Goal: Task Accomplishment & Management: Use online tool/utility

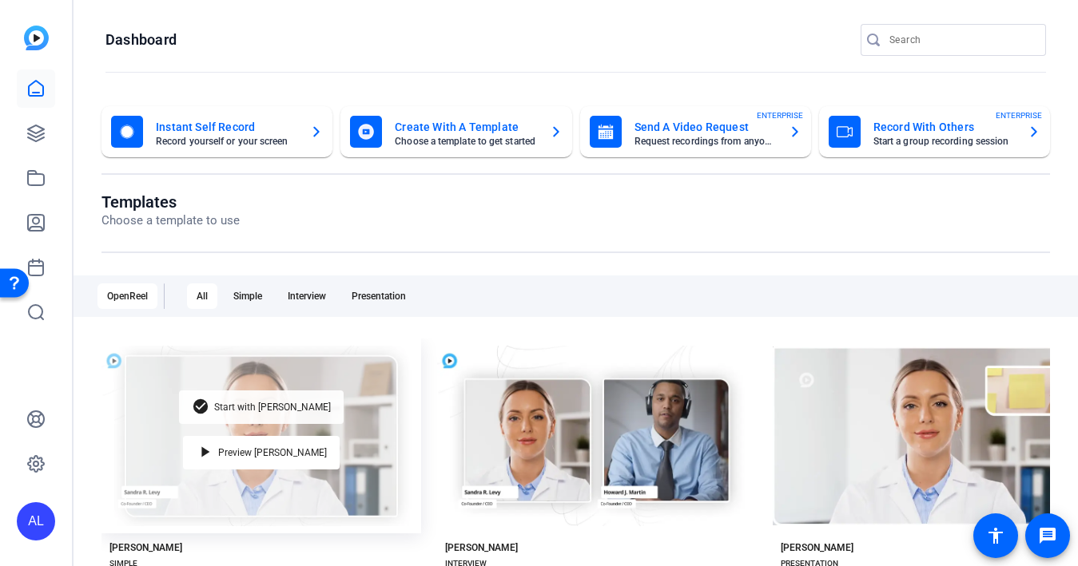
click at [273, 414] on div "check_circle Start with Matti" at bounding box center [261, 408] width 165 height 34
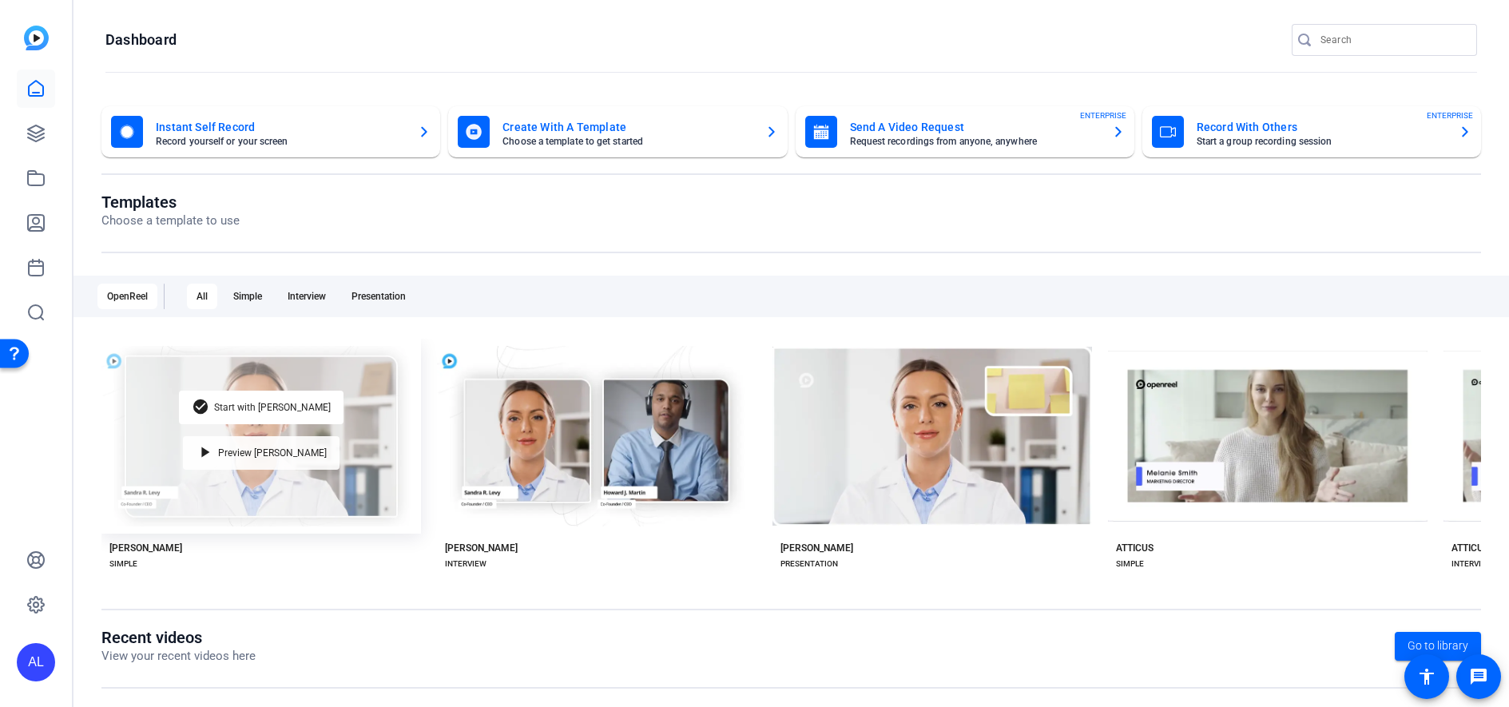
click at [218, 447] on div "play_arrow Preview [PERSON_NAME]" at bounding box center [261, 453] width 157 height 34
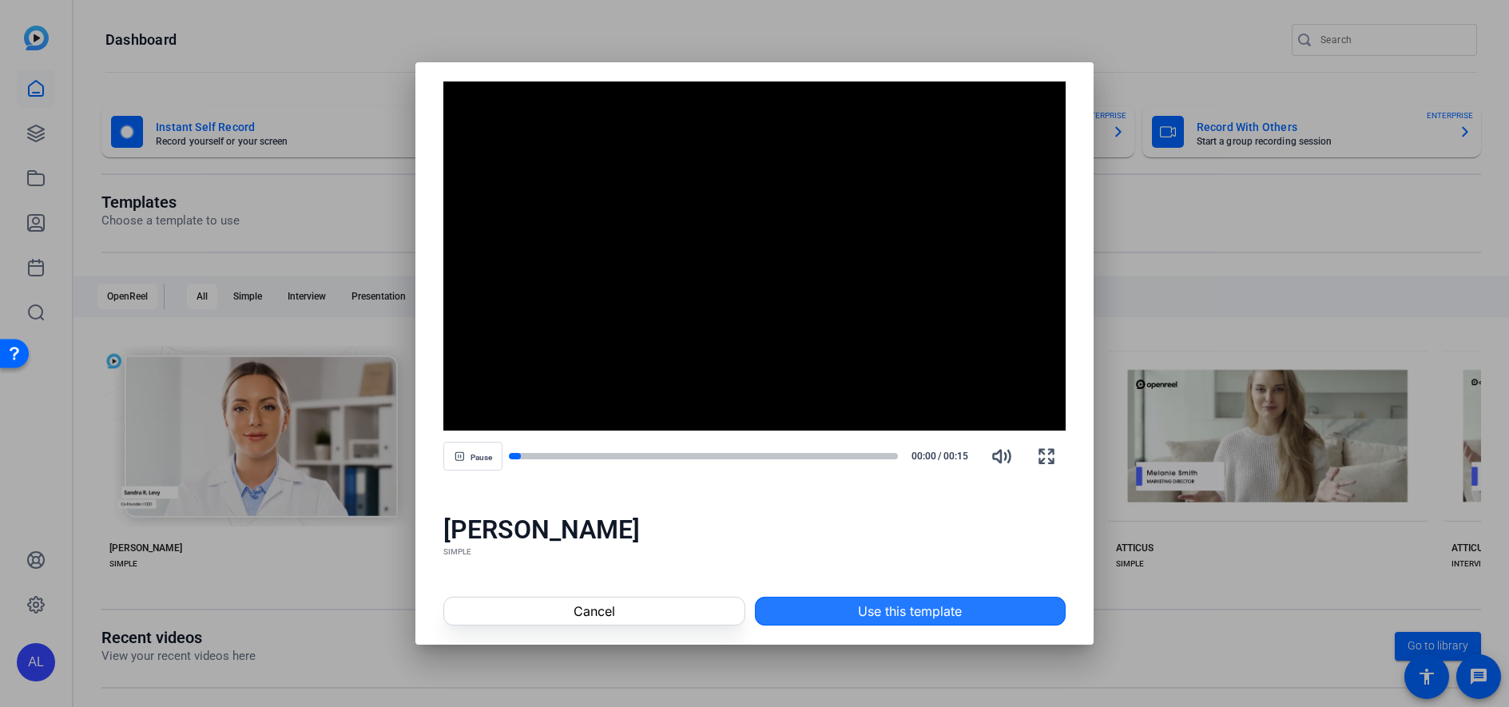
click at [921, 603] on span "Use this template" at bounding box center [910, 610] width 104 height 19
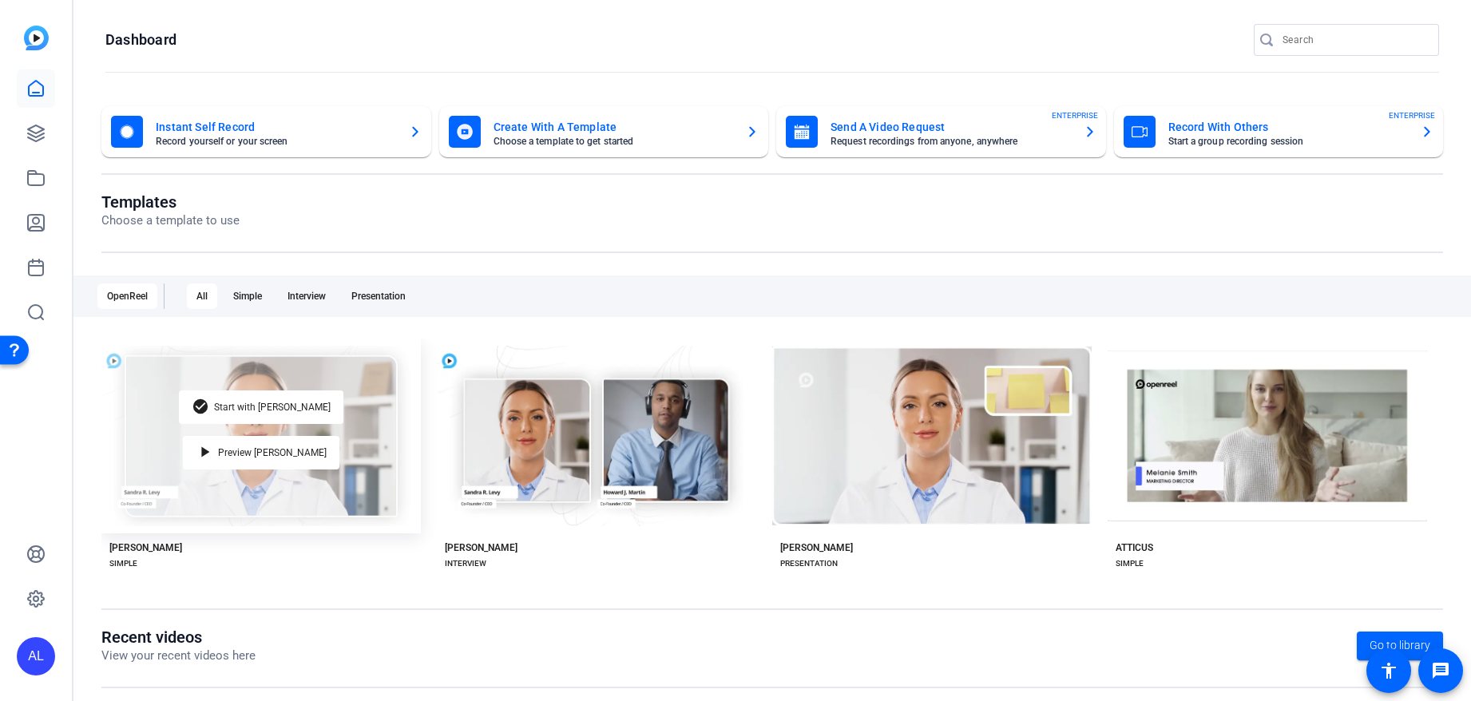
click at [314, 458] on div "check_circle Start with [PERSON_NAME] play_arrow Preview [PERSON_NAME]" at bounding box center [260, 436] width 319 height 195
click at [284, 454] on span "Preview [PERSON_NAME]" at bounding box center [272, 453] width 109 height 10
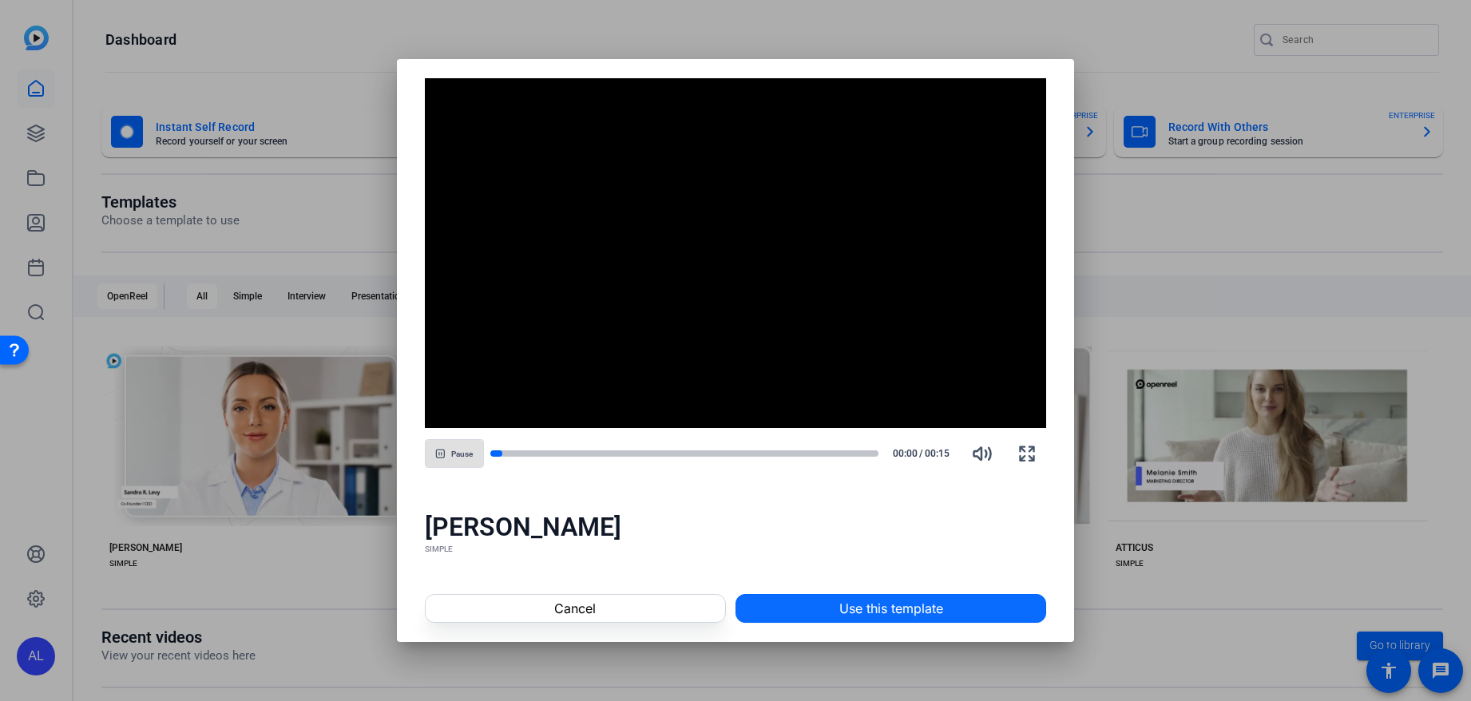
click at [817, 589] on div "Cancel Use this template" at bounding box center [736, 608] width 678 height 67
click at [817, 601] on span at bounding box center [890, 608] width 309 height 38
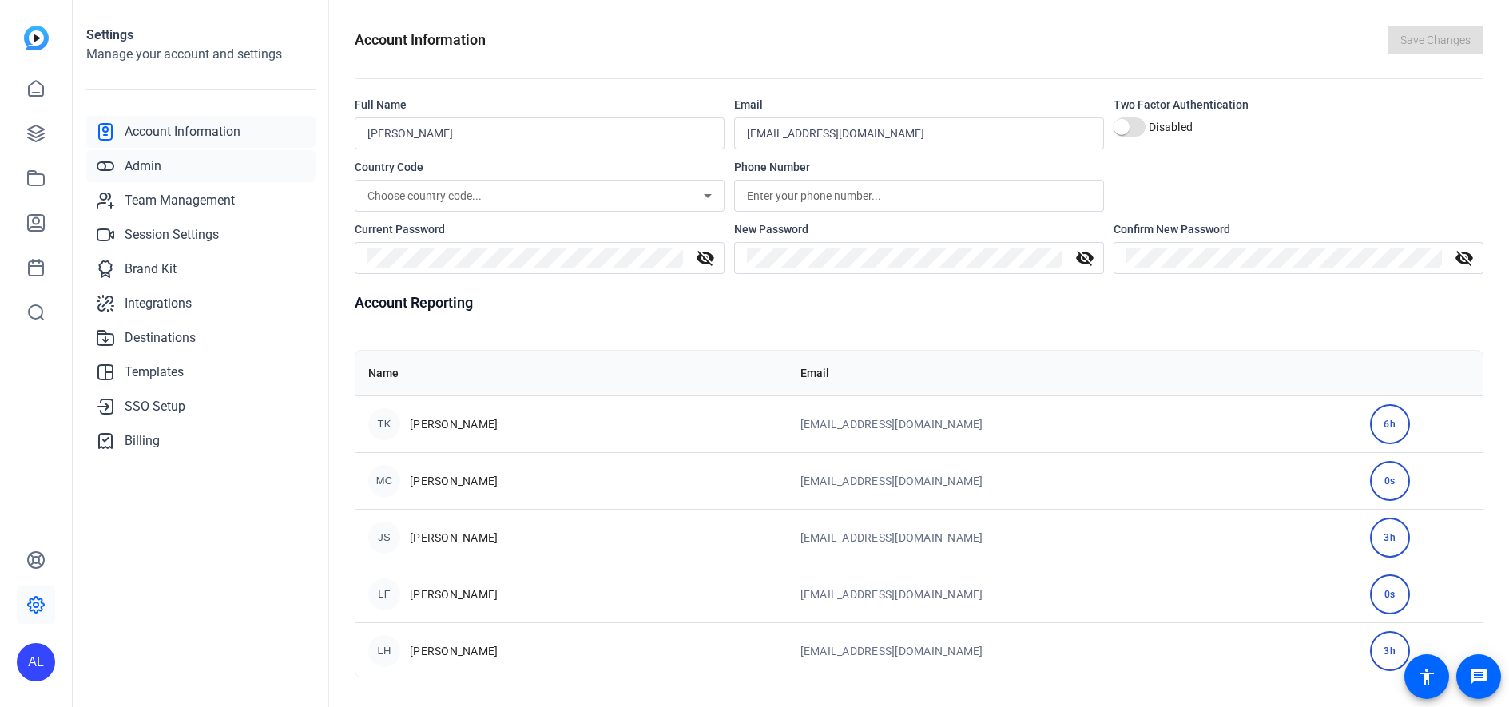
click at [213, 174] on link "Admin" at bounding box center [200, 166] width 229 height 32
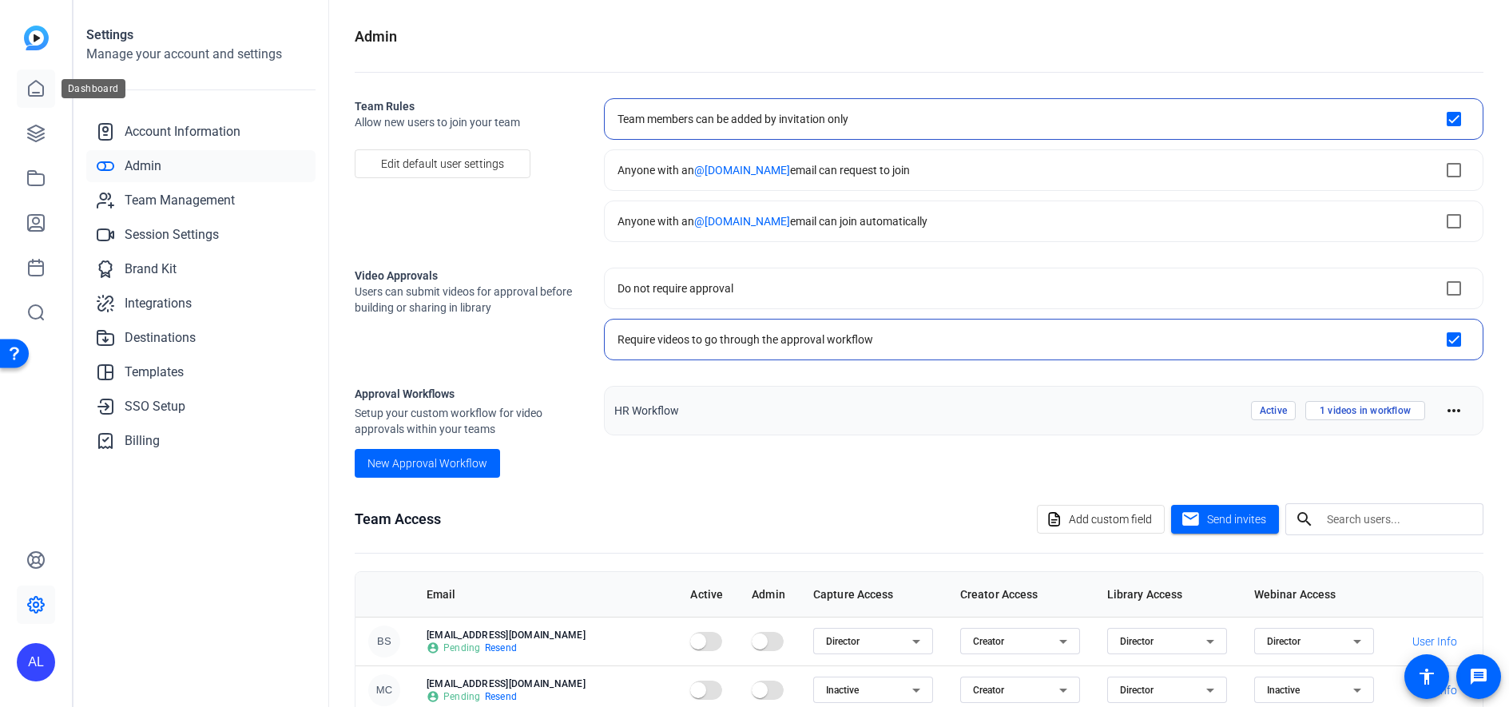
click at [46, 85] on link at bounding box center [36, 88] width 38 height 38
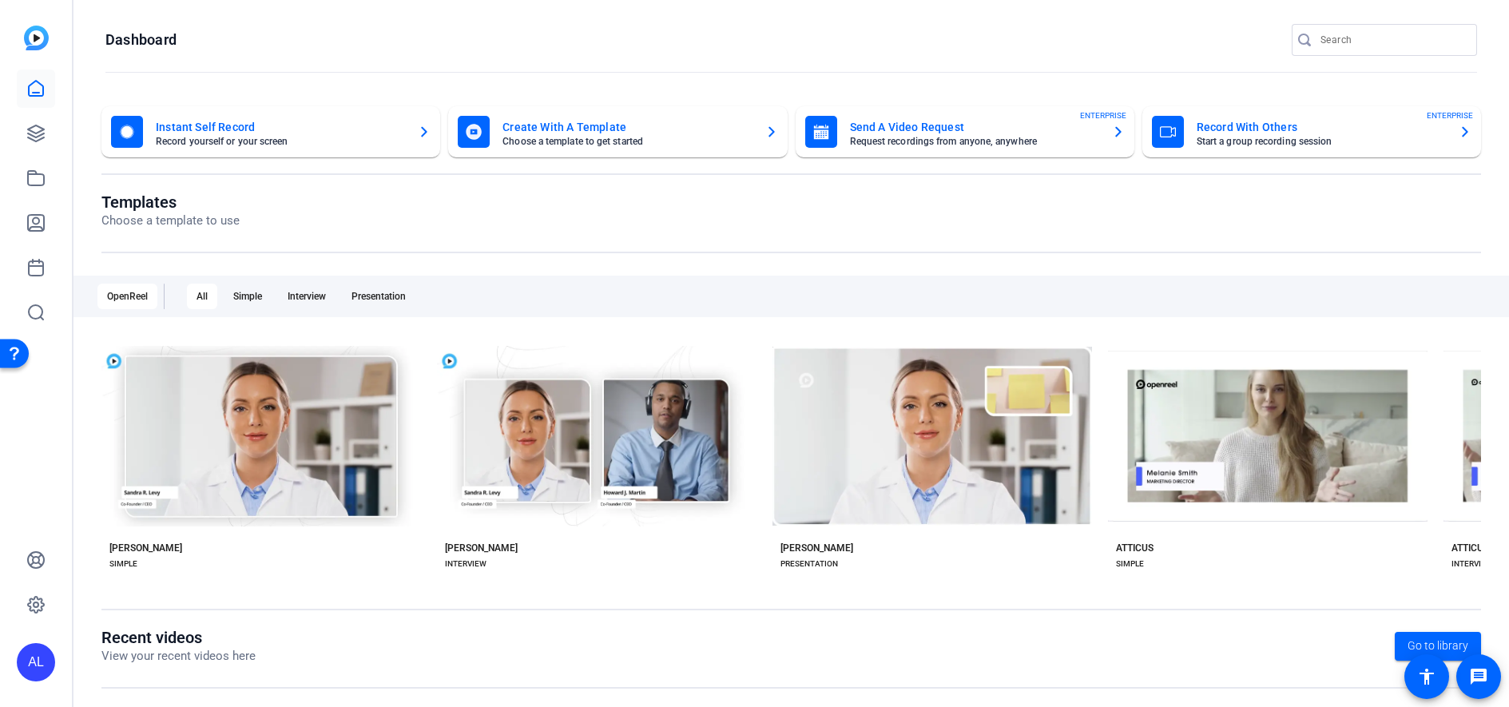
click at [434, 450] on div "check_circle Start with Matti play_arrow Preview Matti MATTI SIMPLE check_circl…" at bounding box center [790, 463] width 1379 height 248
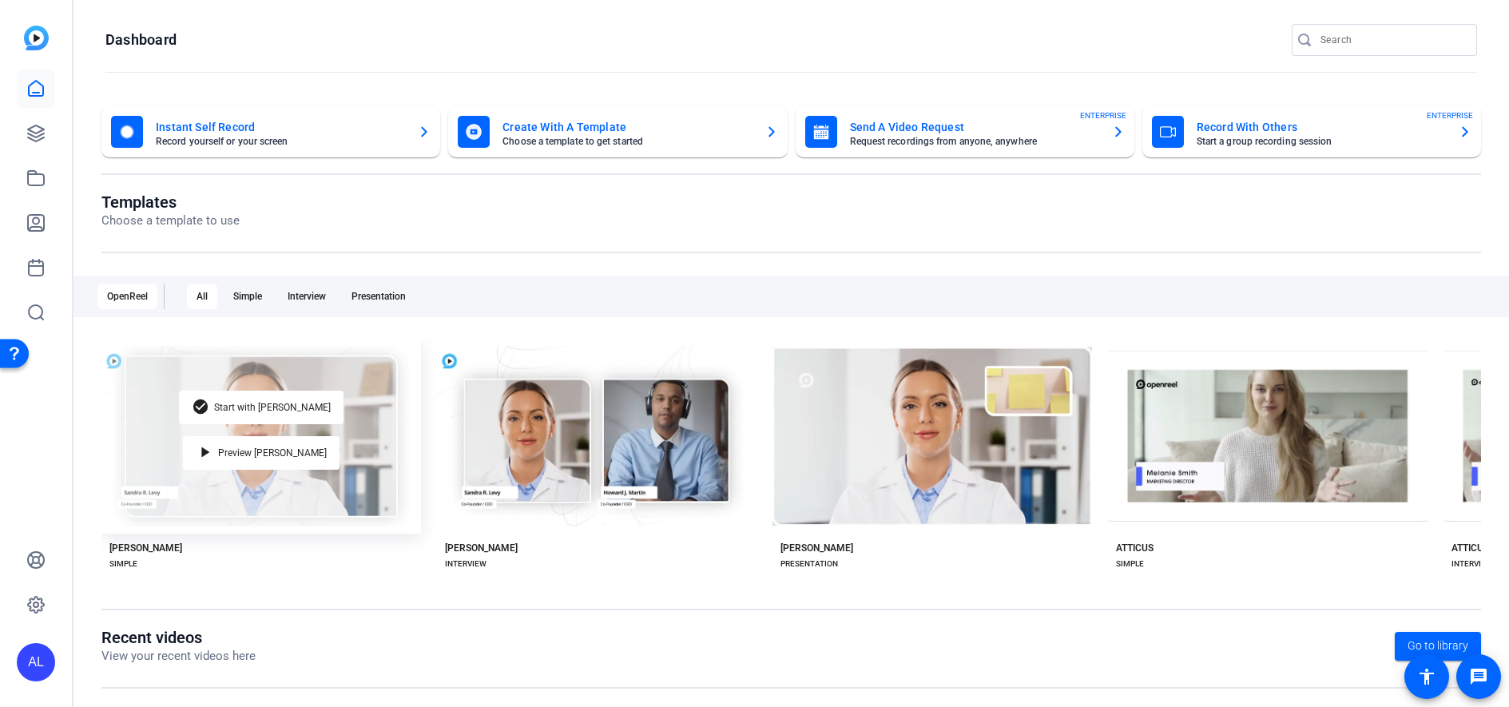
click at [379, 446] on div "check_circle Start with [PERSON_NAME] play_arrow Preview [PERSON_NAME]" at bounding box center [260, 436] width 319 height 195
click at [309, 447] on div "play_arrow Preview [PERSON_NAME]" at bounding box center [261, 453] width 157 height 34
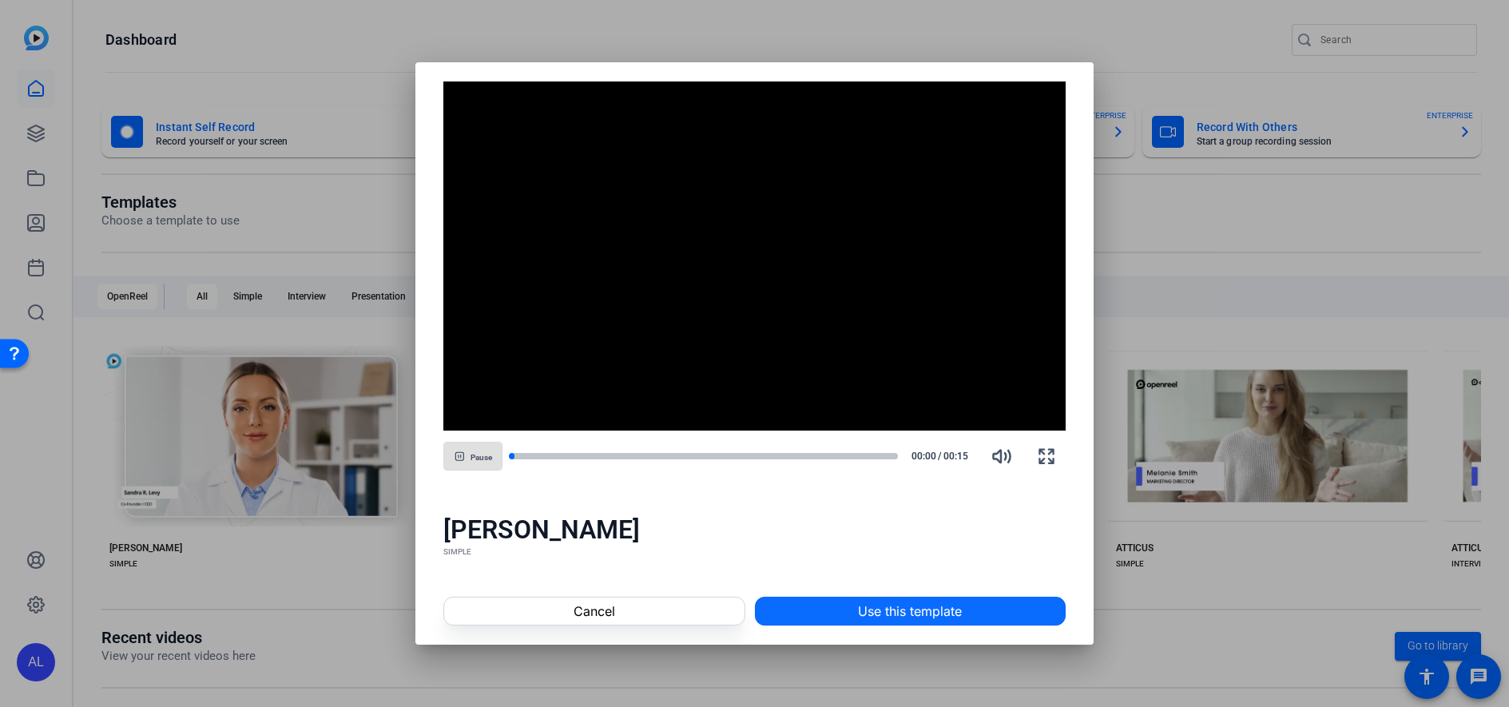
click at [914, 617] on span "Use this template" at bounding box center [910, 610] width 104 height 19
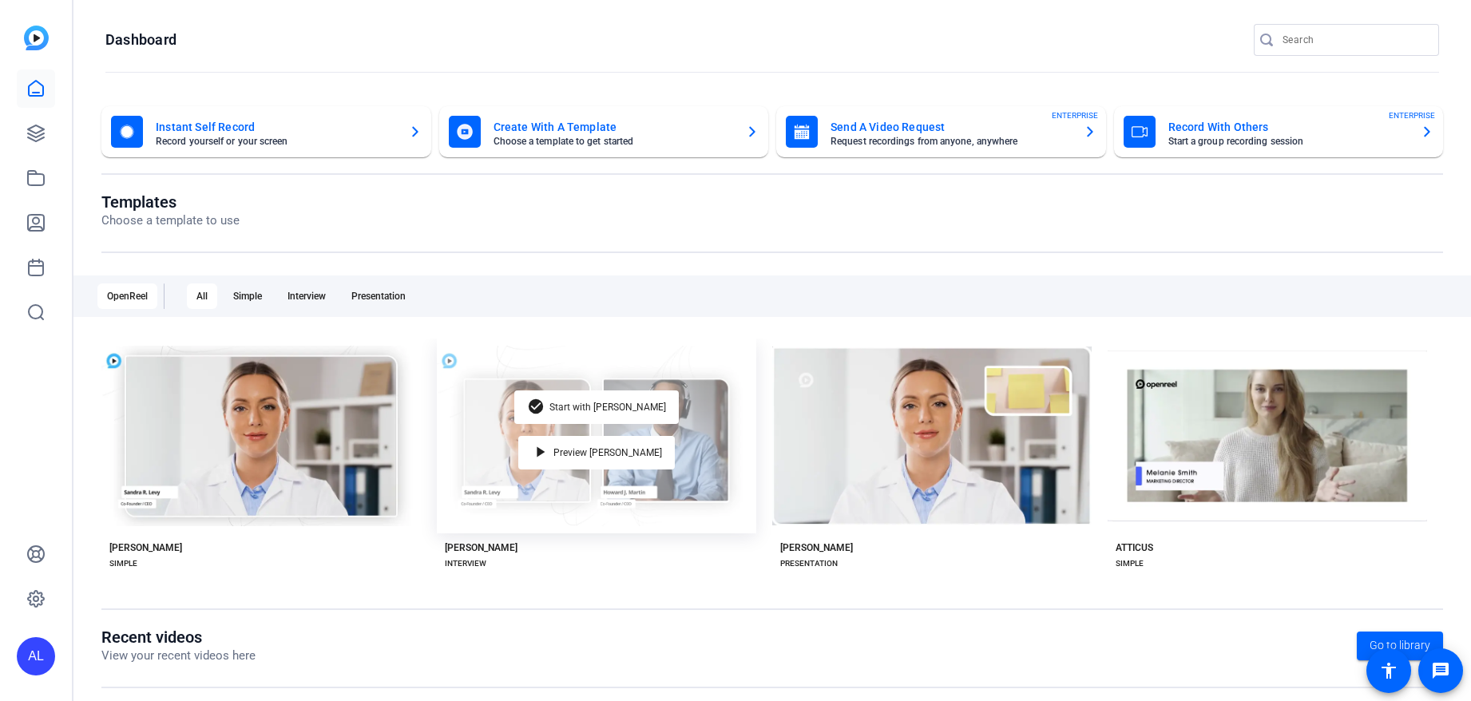
click at [657, 482] on div "check_circle Start with [PERSON_NAME] play_arrow Preview [PERSON_NAME]" at bounding box center [596, 436] width 319 height 195
click at [599, 453] on span "Preview [PERSON_NAME]" at bounding box center [608, 453] width 109 height 10
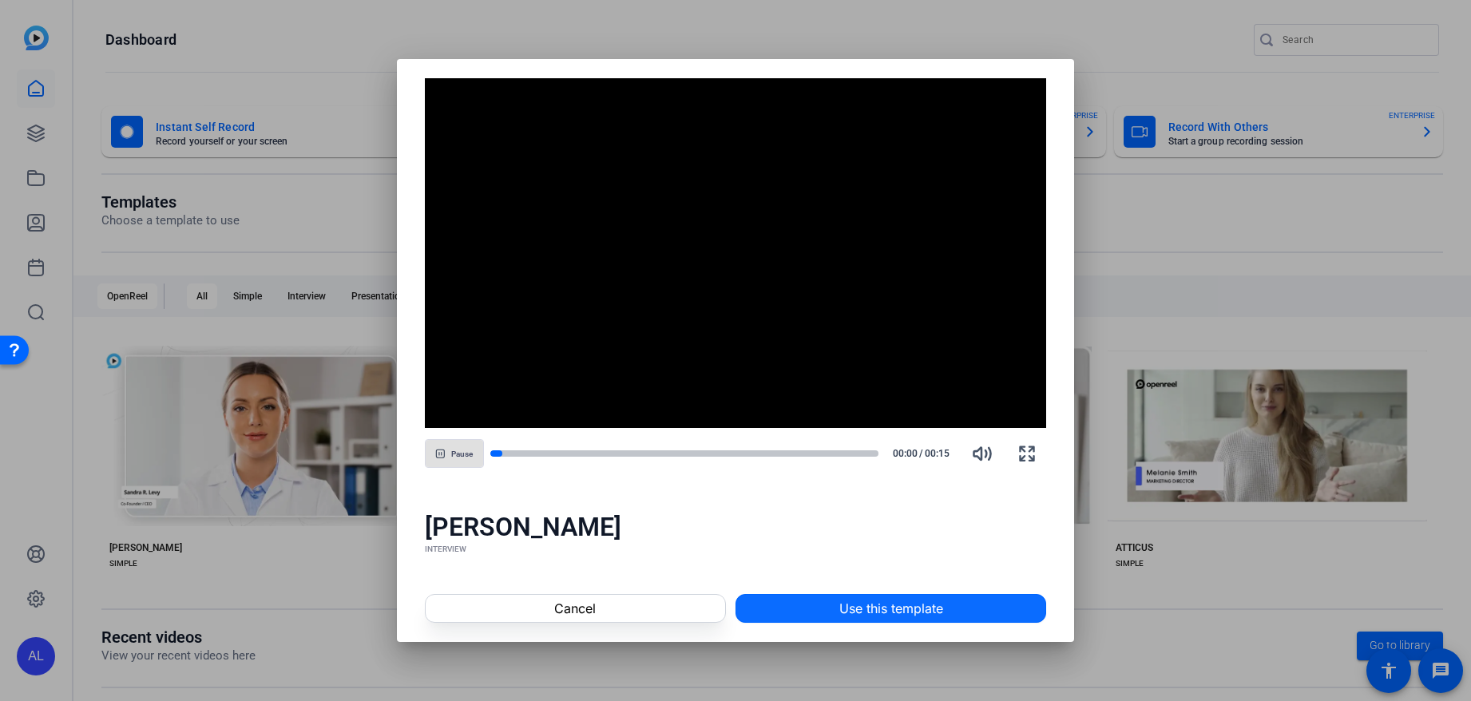
click at [898, 612] on span "Use this template" at bounding box center [891, 608] width 104 height 19
